Goal: Task Accomplishment & Management: Manage account settings

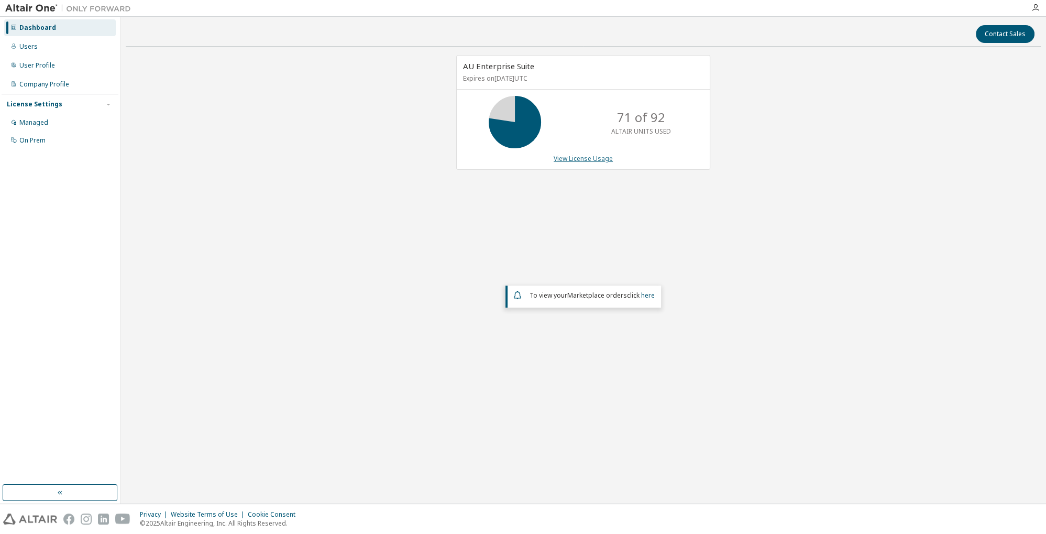
click at [590, 161] on link "View License Usage" at bounding box center [583, 158] width 59 height 9
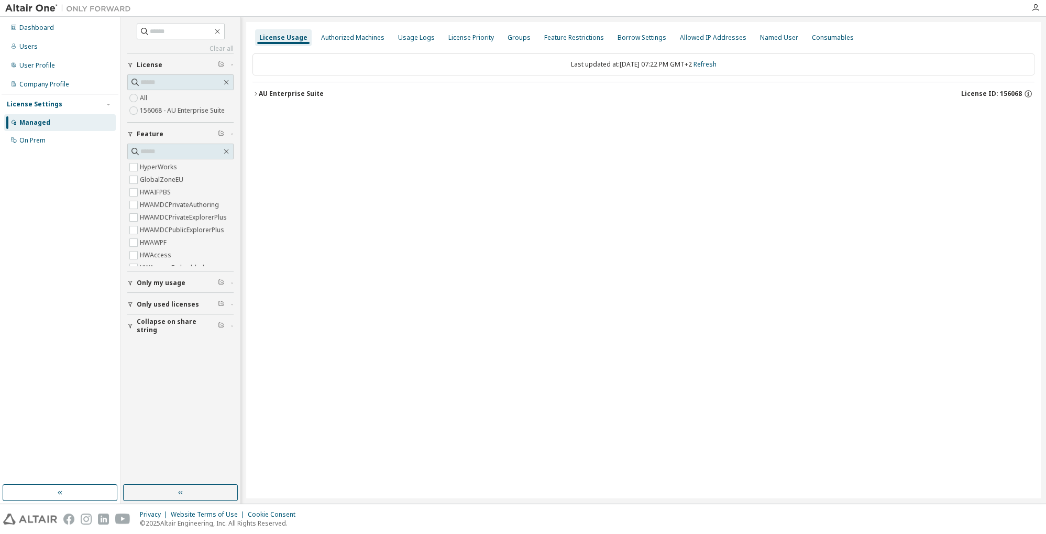
click at [288, 87] on button "AU Enterprise Suite License ID: 156068" at bounding box center [643, 93] width 782 height 23
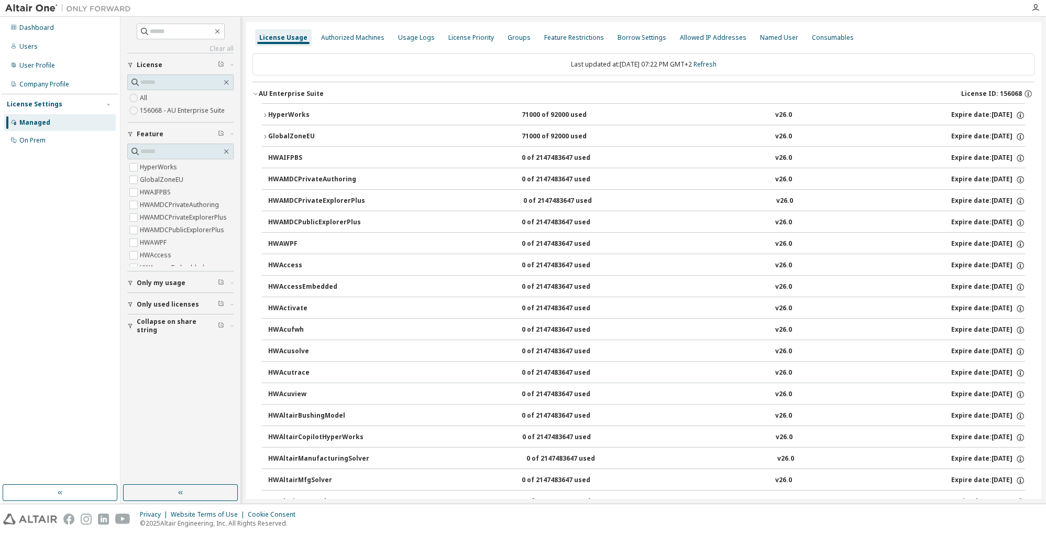
click at [384, 110] on button "HyperWorks 71000 of 92000 used v26.0 Expire date: 2026-03-15" at bounding box center [643, 115] width 763 height 23
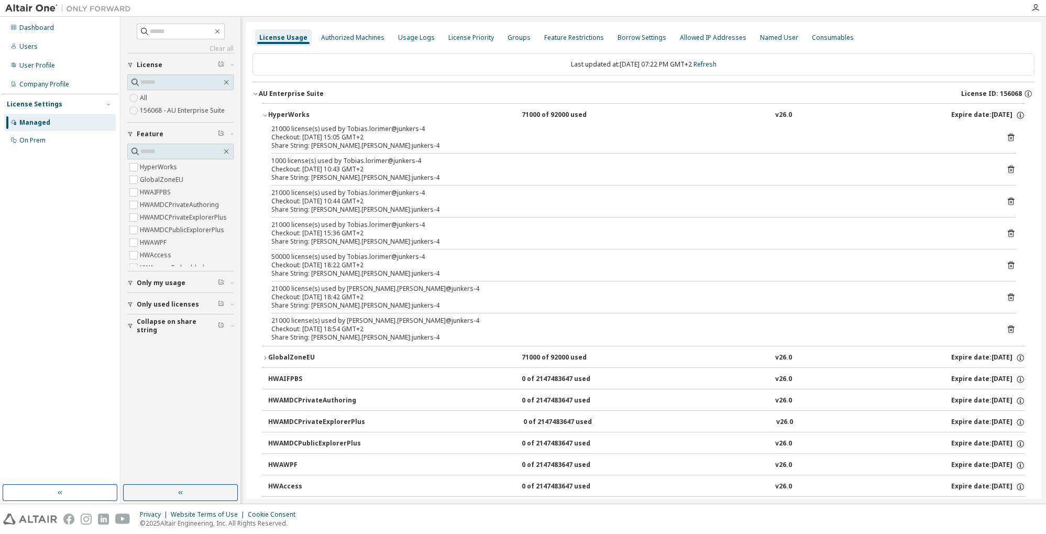
click at [384, 110] on button "HyperWorks 71000 of 92000 used v26.0 Expire date: 2026-03-15" at bounding box center [643, 115] width 763 height 23
